Goal: Transaction & Acquisition: Purchase product/service

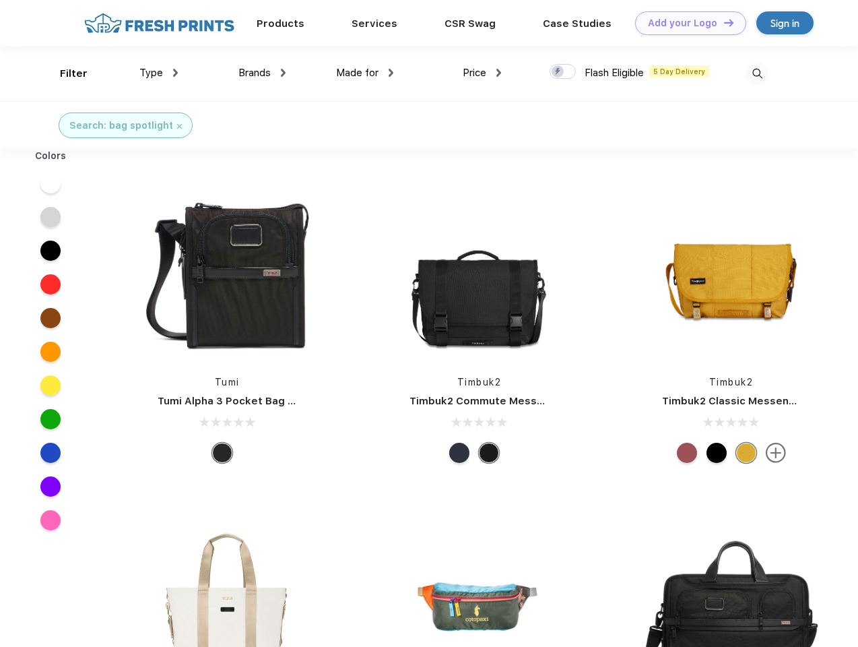
click at [686, 23] on link "Add your Logo Design Tool" at bounding box center [690, 23] width 111 height 24
click at [0, 0] on div "Design Tool" at bounding box center [0, 0] width 0 height 0
click at [723, 22] on link "Add your Logo Design Tool" at bounding box center [690, 23] width 111 height 24
click at [65, 73] on div "Filter" at bounding box center [74, 73] width 28 height 15
click at [159, 73] on span "Type" at bounding box center [151, 73] width 24 height 12
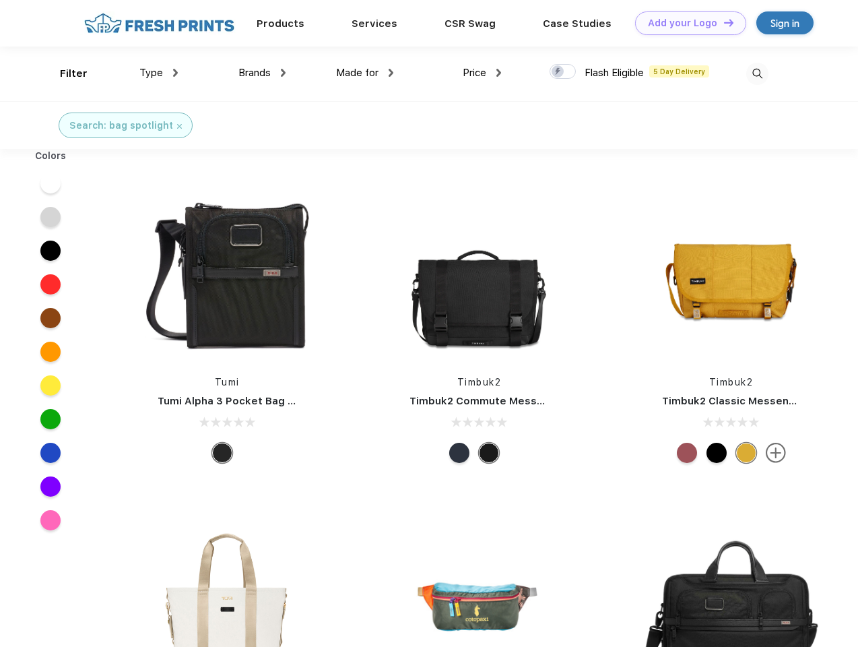
click at [262, 73] on span "Brands" at bounding box center [254, 73] width 32 height 12
click at [365, 73] on span "Made for" at bounding box center [357, 73] width 42 height 12
click at [482, 73] on span "Price" at bounding box center [475, 73] width 24 height 12
click at [563, 72] on div at bounding box center [563, 71] width 26 height 15
click at [558, 72] on input "checkbox" at bounding box center [554, 67] width 9 height 9
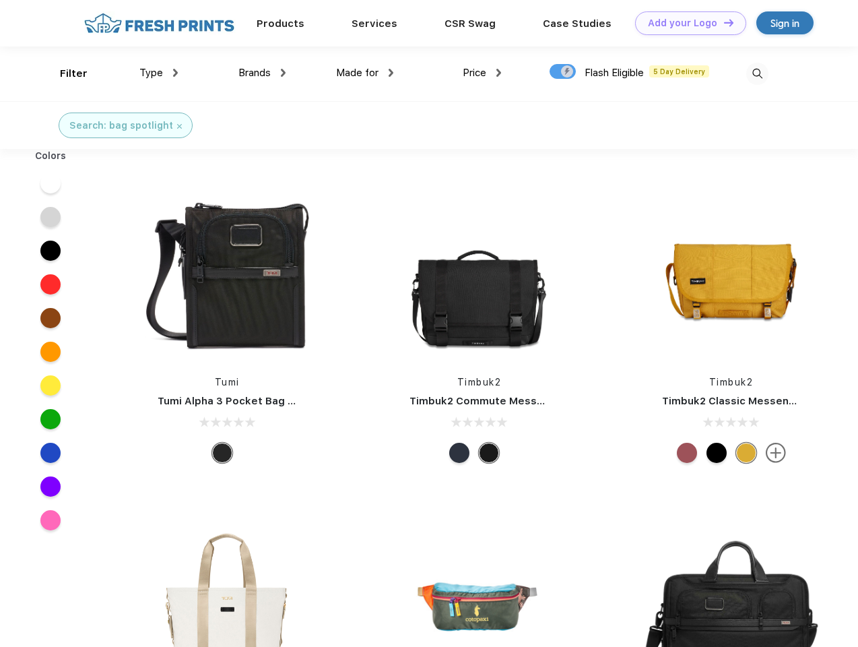
click at [757, 73] on img at bounding box center [757, 74] width 22 height 22
